Goal: Find specific page/section: Find specific page/section

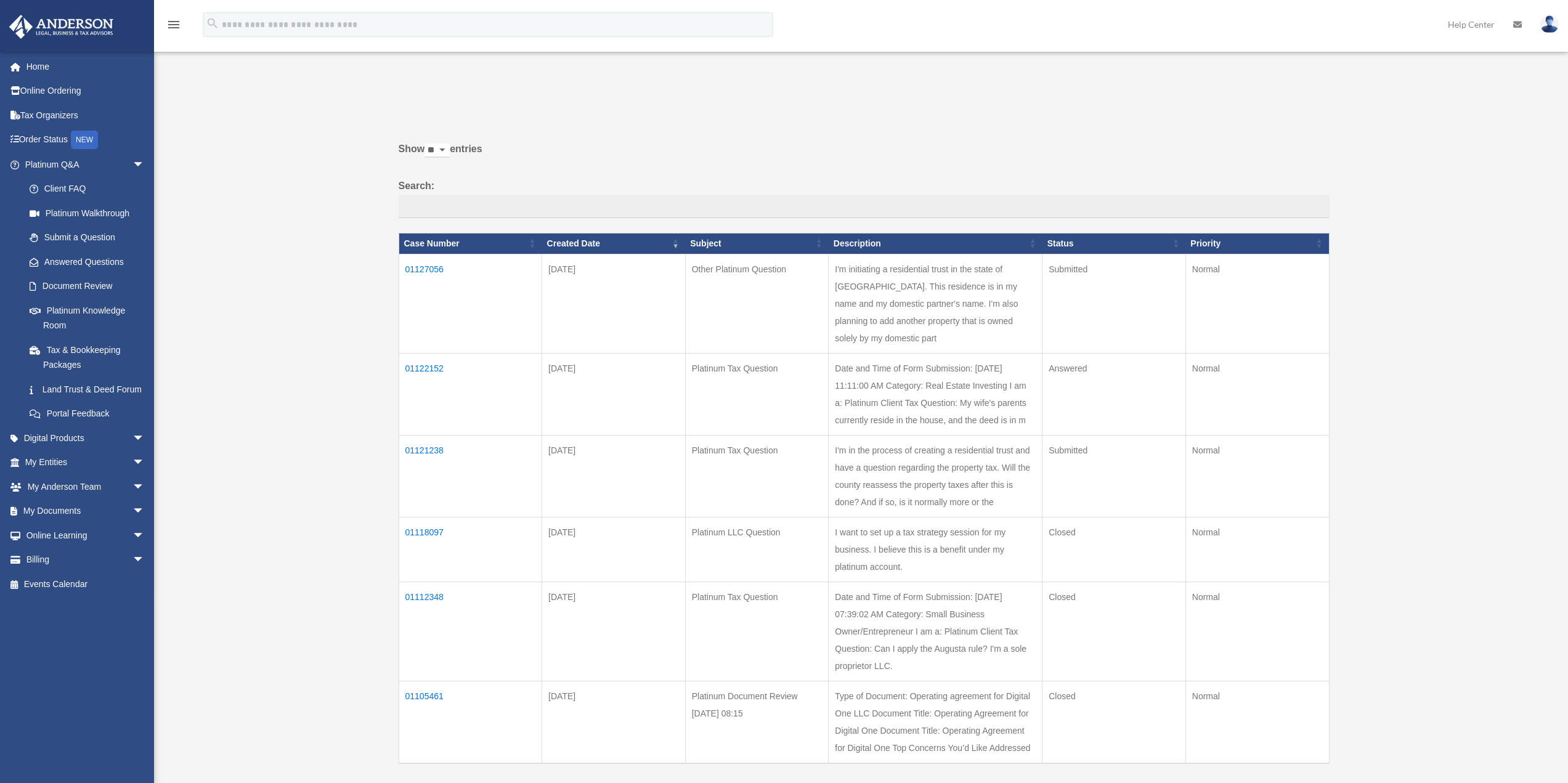
scroll to position [123, 0]
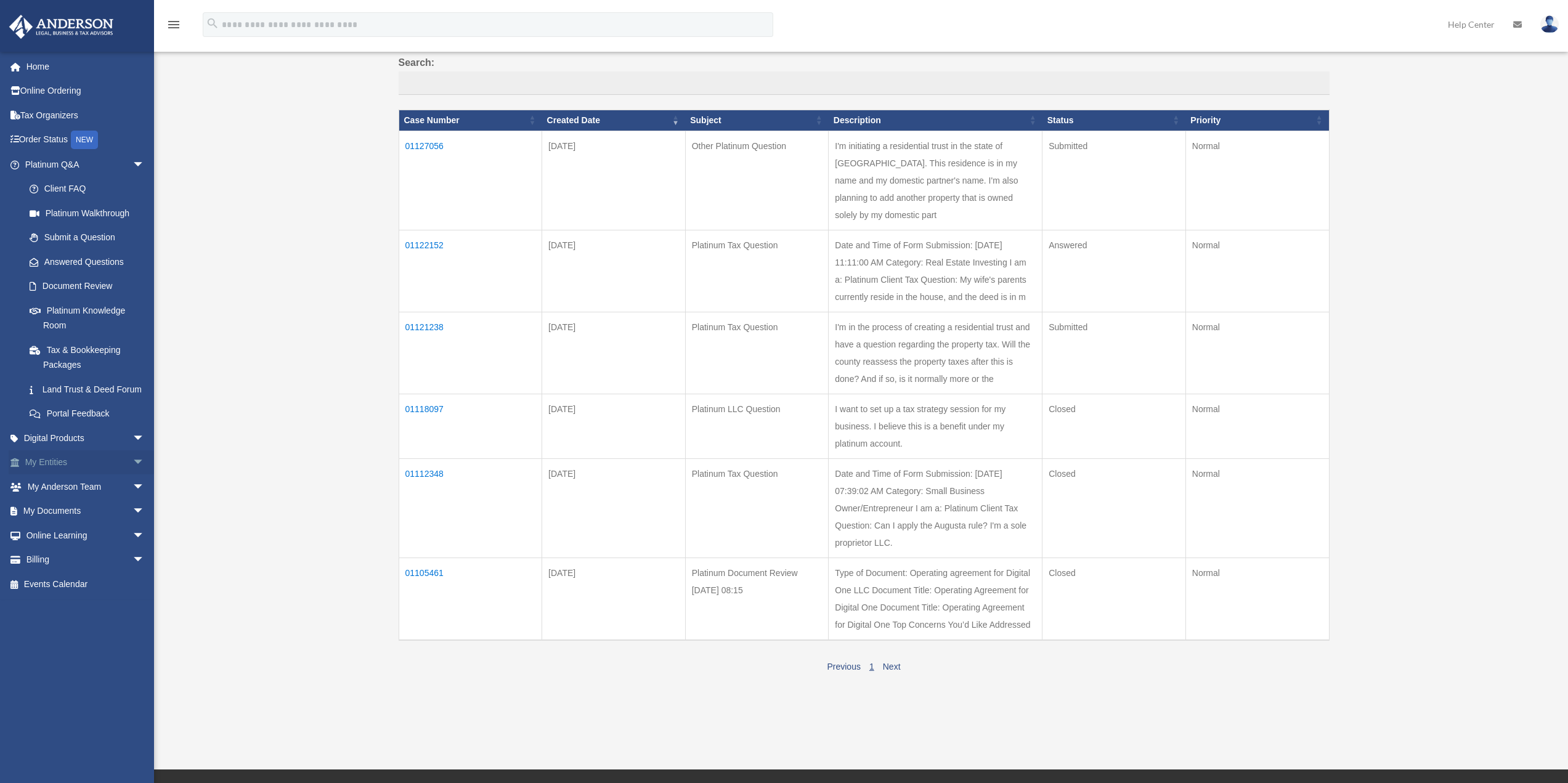
click at [132, 476] on span "arrow_drop_down" at bounding box center [144, 463] width 25 height 26
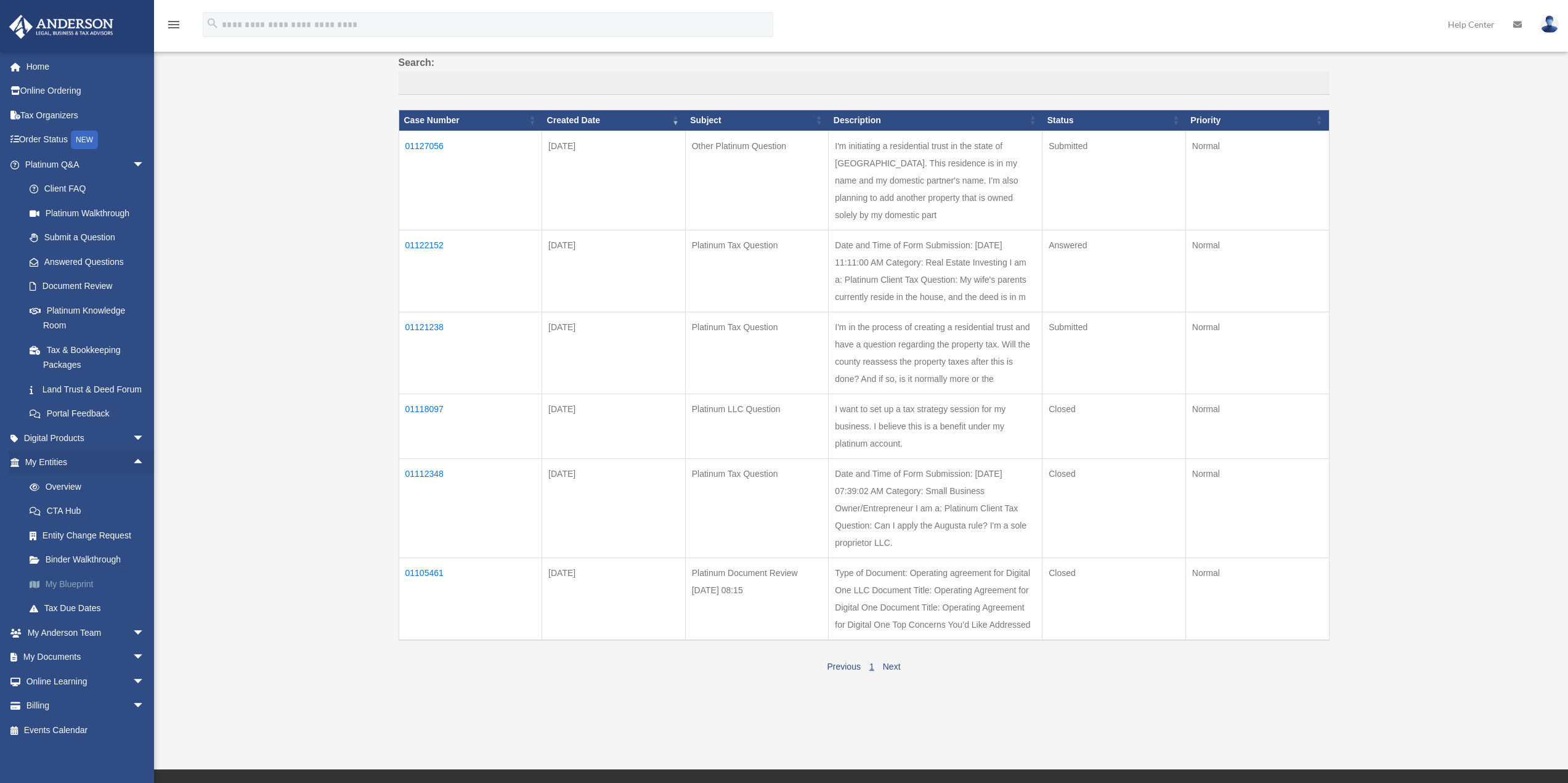
click at [65, 597] on link "My Blueprint" at bounding box center [90, 584] width 146 height 25
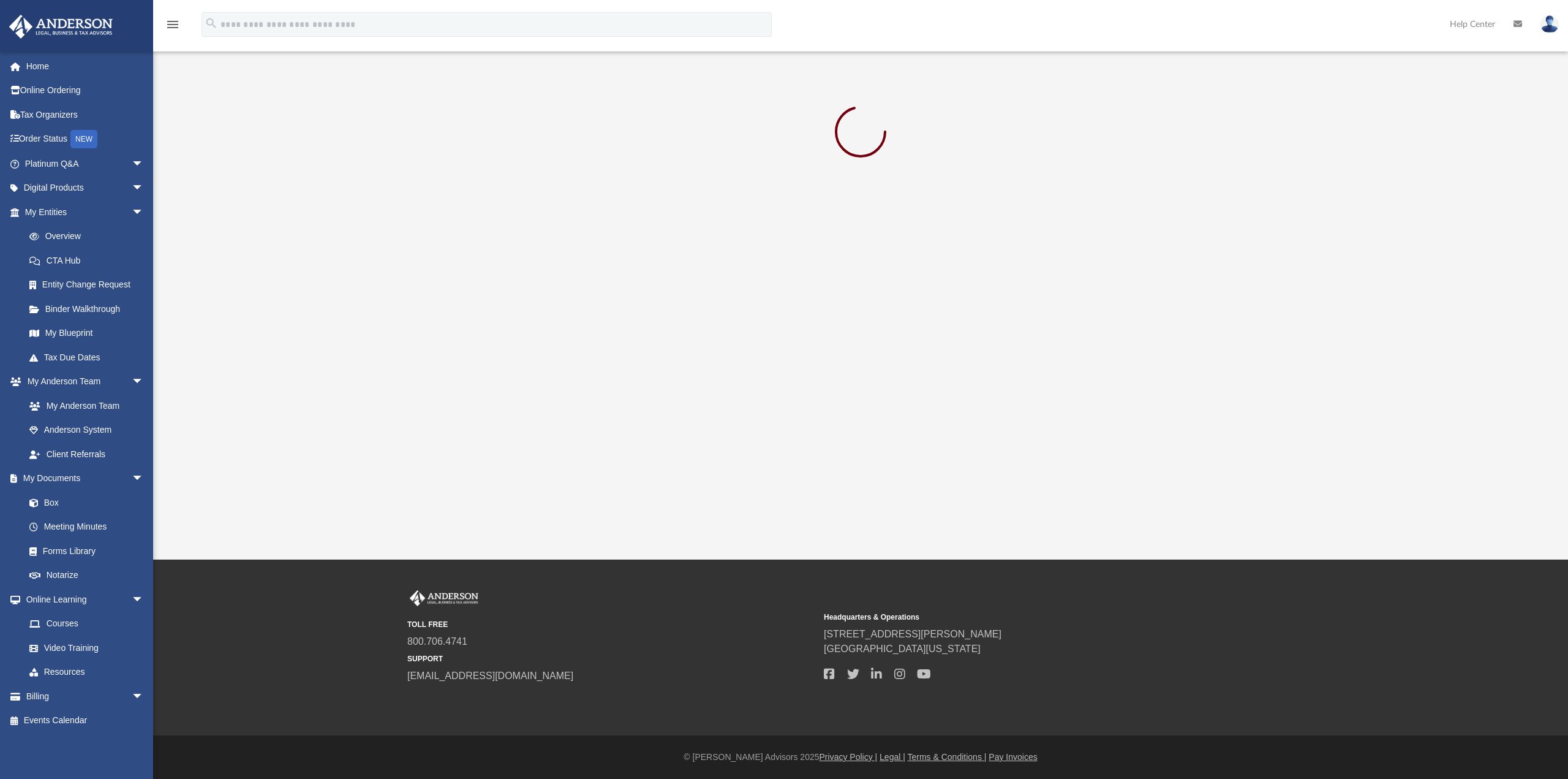
click at [834, 303] on div "App [EMAIL_ADDRESS][DOMAIN_NAME] Sign Out [EMAIL_ADDRESS][DOMAIN_NAME] Home Onl…" at bounding box center [784, 280] width 1568 height 560
